Goal: Book appointment/travel/reservation

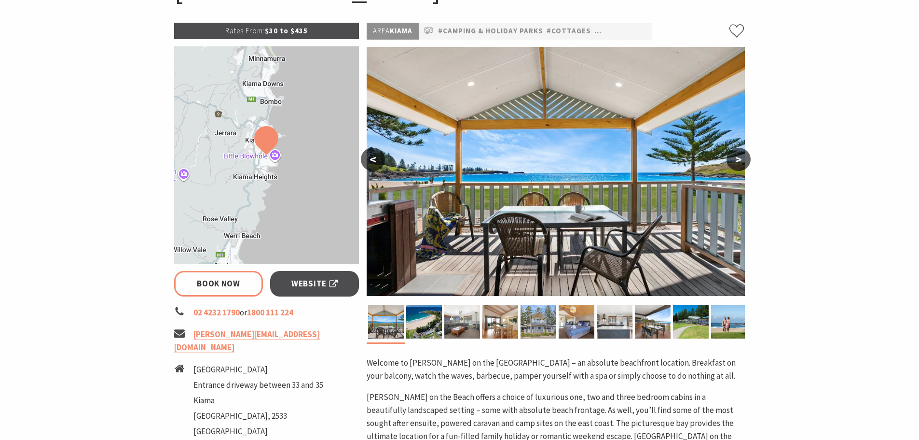
scroll to position [145, 0]
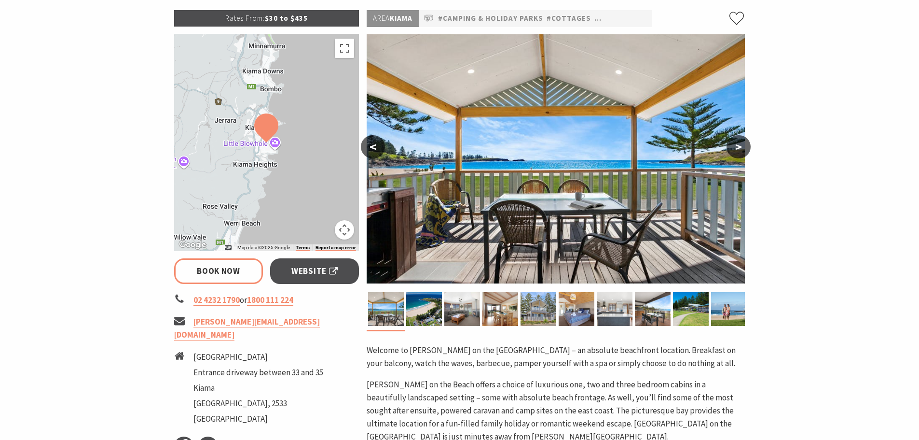
select select "3"
select select "2"
click at [742, 151] on button ">" at bounding box center [739, 146] width 24 height 23
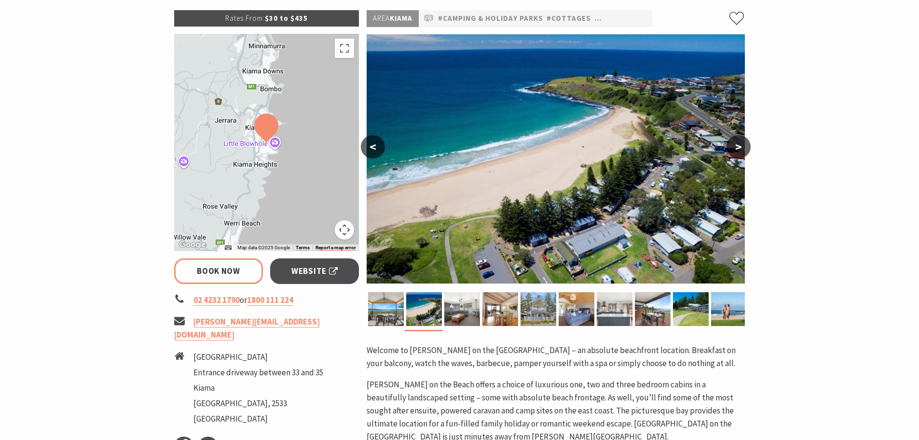
click at [742, 151] on button ">" at bounding box center [739, 146] width 24 height 23
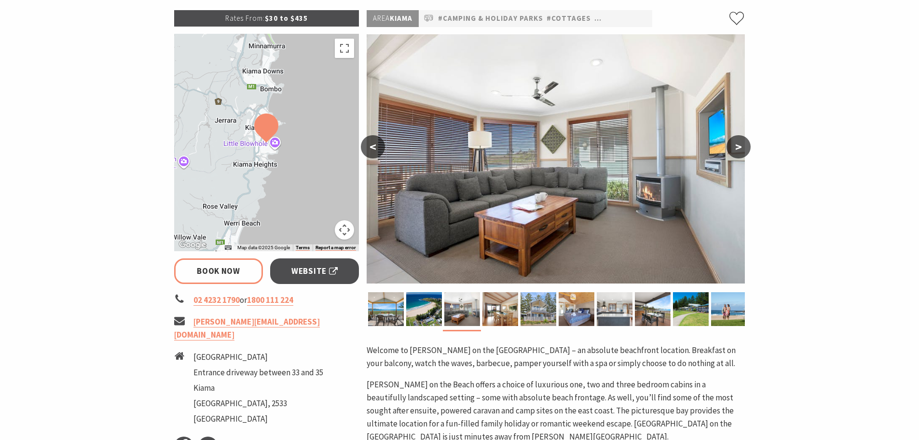
click at [742, 151] on button ">" at bounding box center [739, 146] width 24 height 23
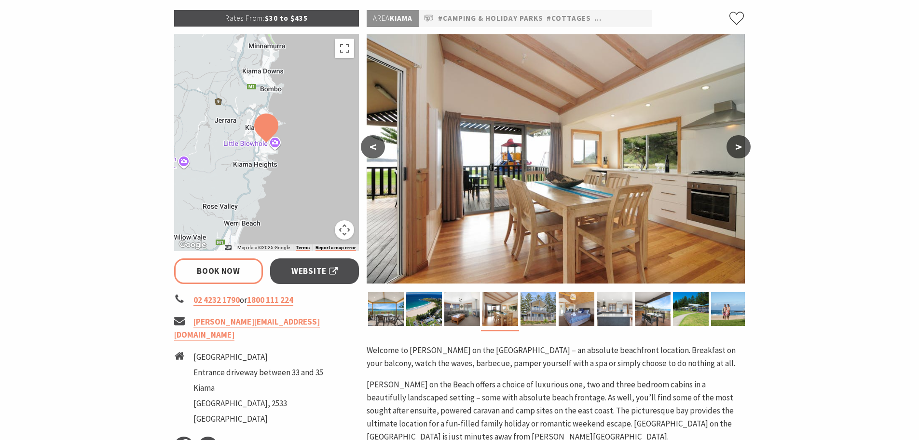
click at [742, 151] on button ">" at bounding box center [739, 146] width 24 height 23
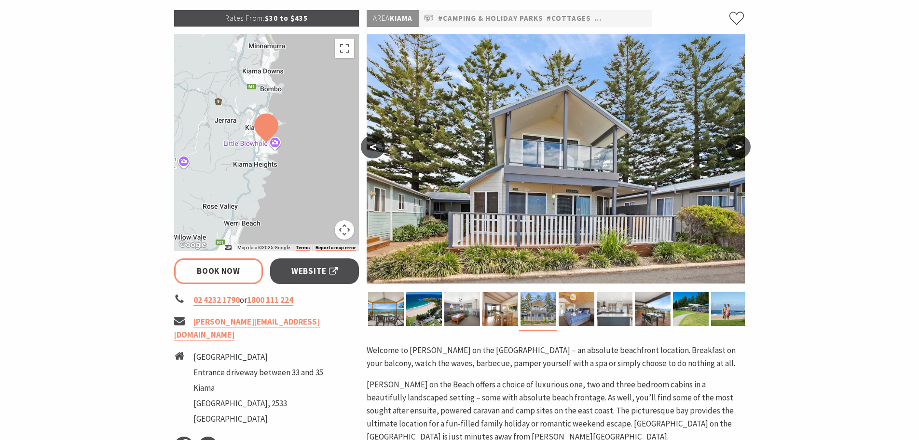
click at [742, 151] on button ">" at bounding box center [739, 146] width 24 height 23
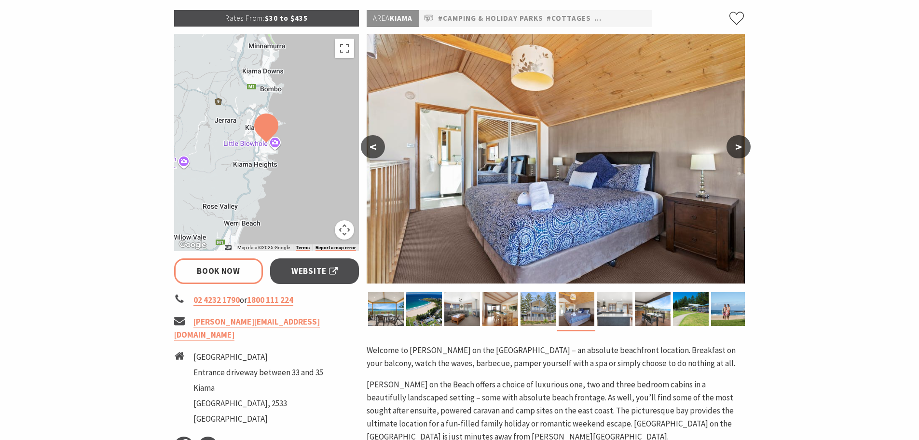
click at [742, 151] on button ">" at bounding box center [739, 146] width 24 height 23
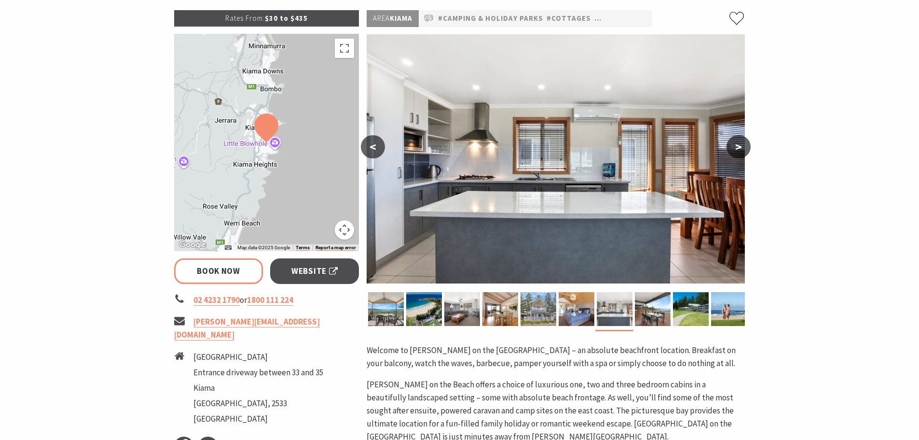
click at [742, 151] on button ">" at bounding box center [739, 146] width 24 height 23
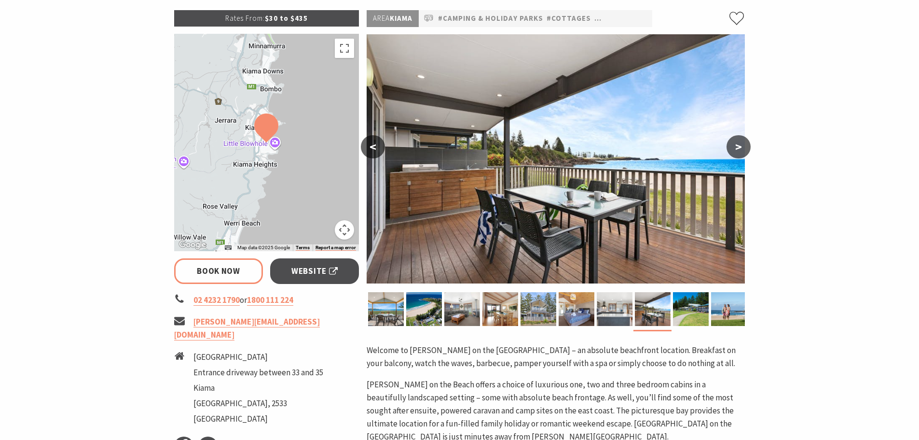
click at [742, 151] on button ">" at bounding box center [739, 146] width 24 height 23
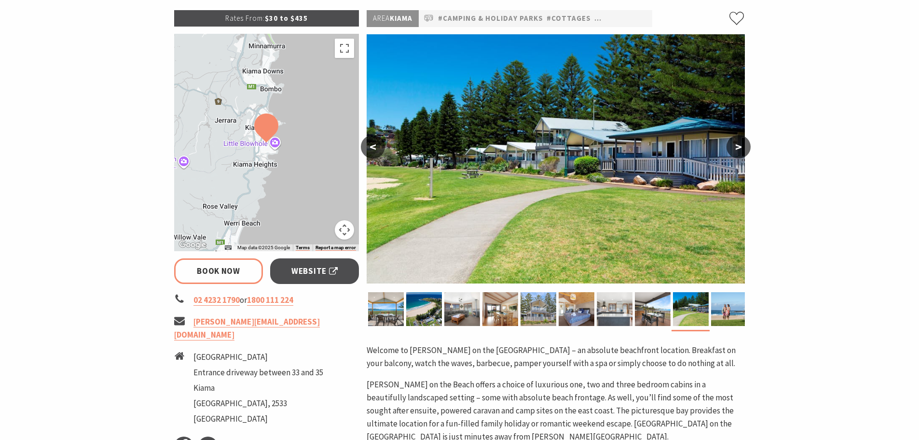
click at [742, 151] on button ">" at bounding box center [739, 146] width 24 height 23
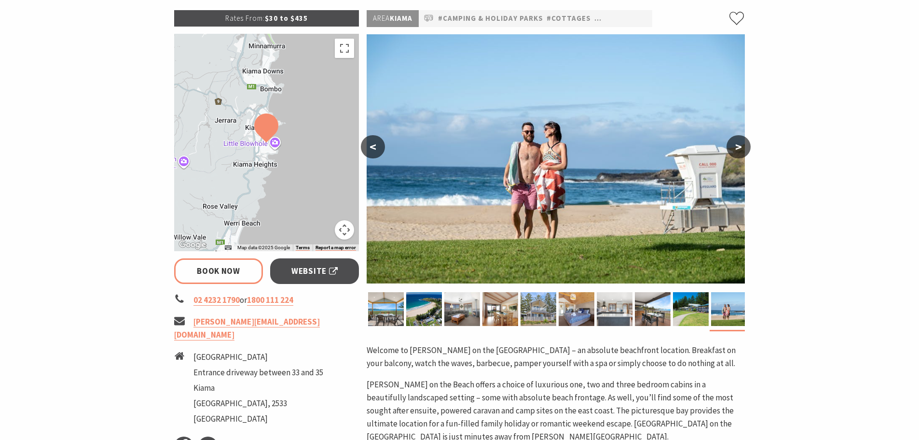
click at [742, 151] on button ">" at bounding box center [739, 146] width 24 height 23
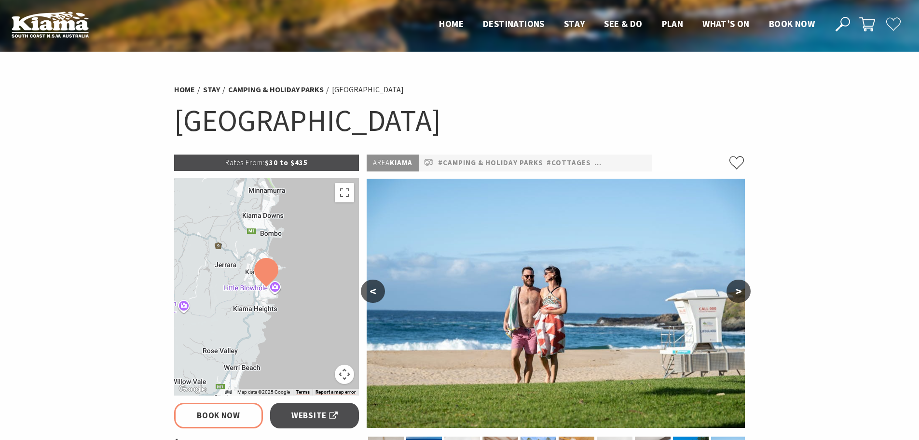
scroll to position [0, 0]
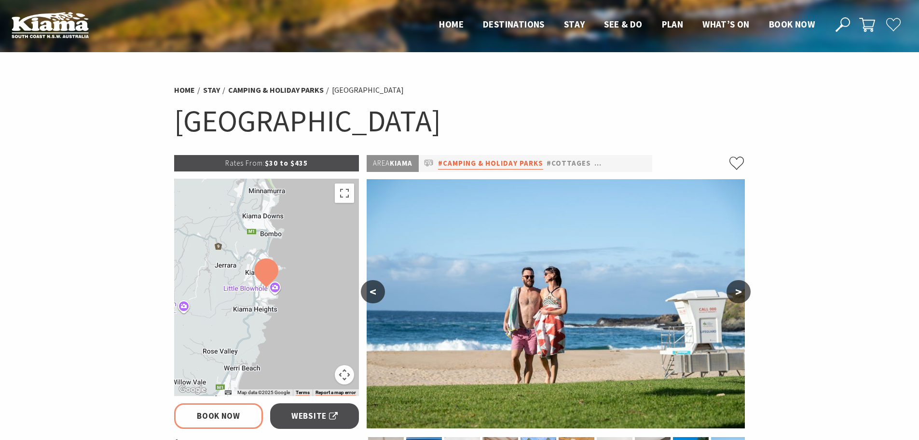
click at [507, 161] on link "#Camping & Holiday Parks" at bounding box center [490, 163] width 105 height 12
